Goal: Task Accomplishment & Management: Use online tool/utility

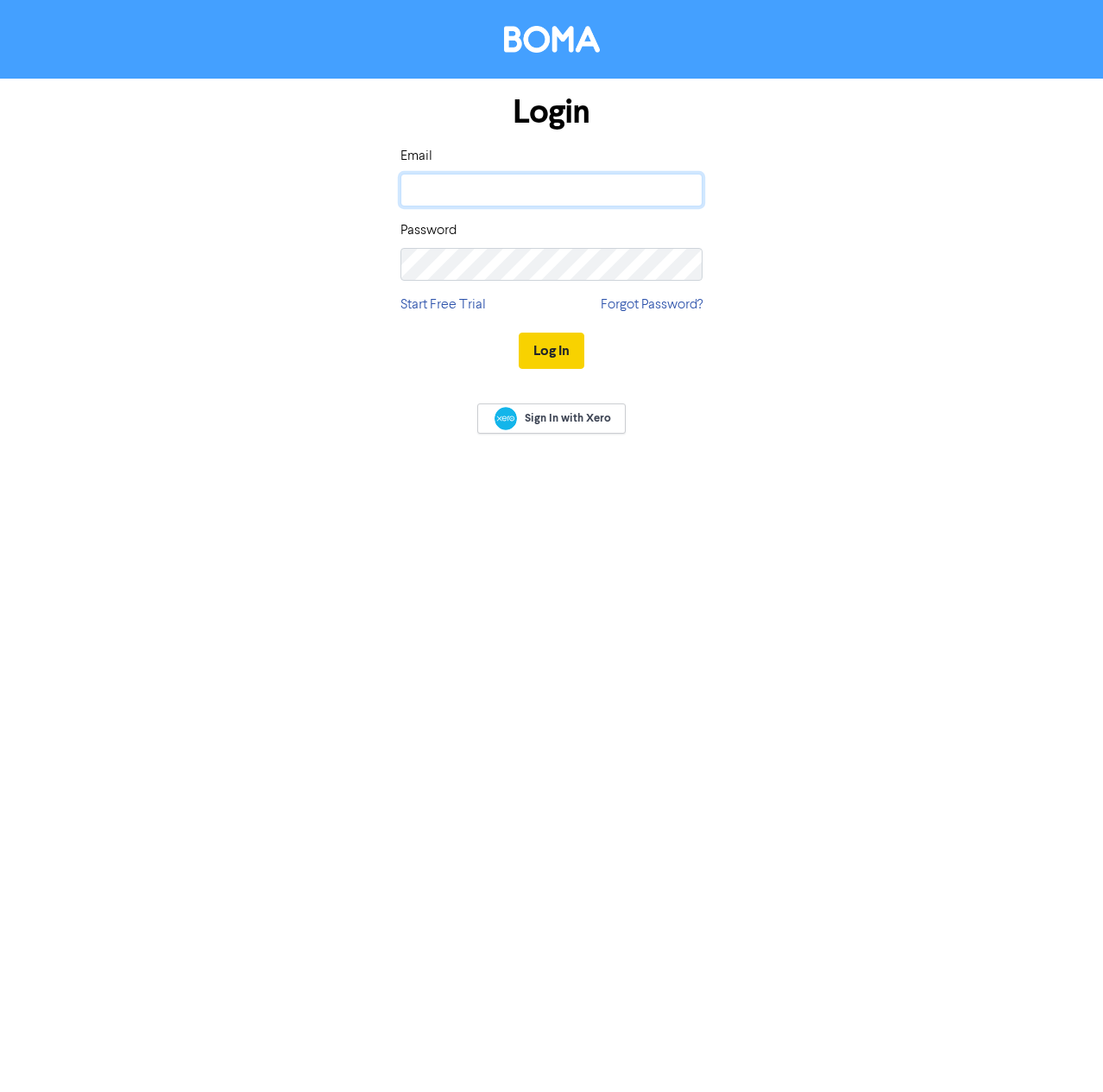
type input "[EMAIL_ADDRESS][DOMAIN_NAME]"
click at [555, 341] on button "Log In" at bounding box center [551, 350] width 65 height 36
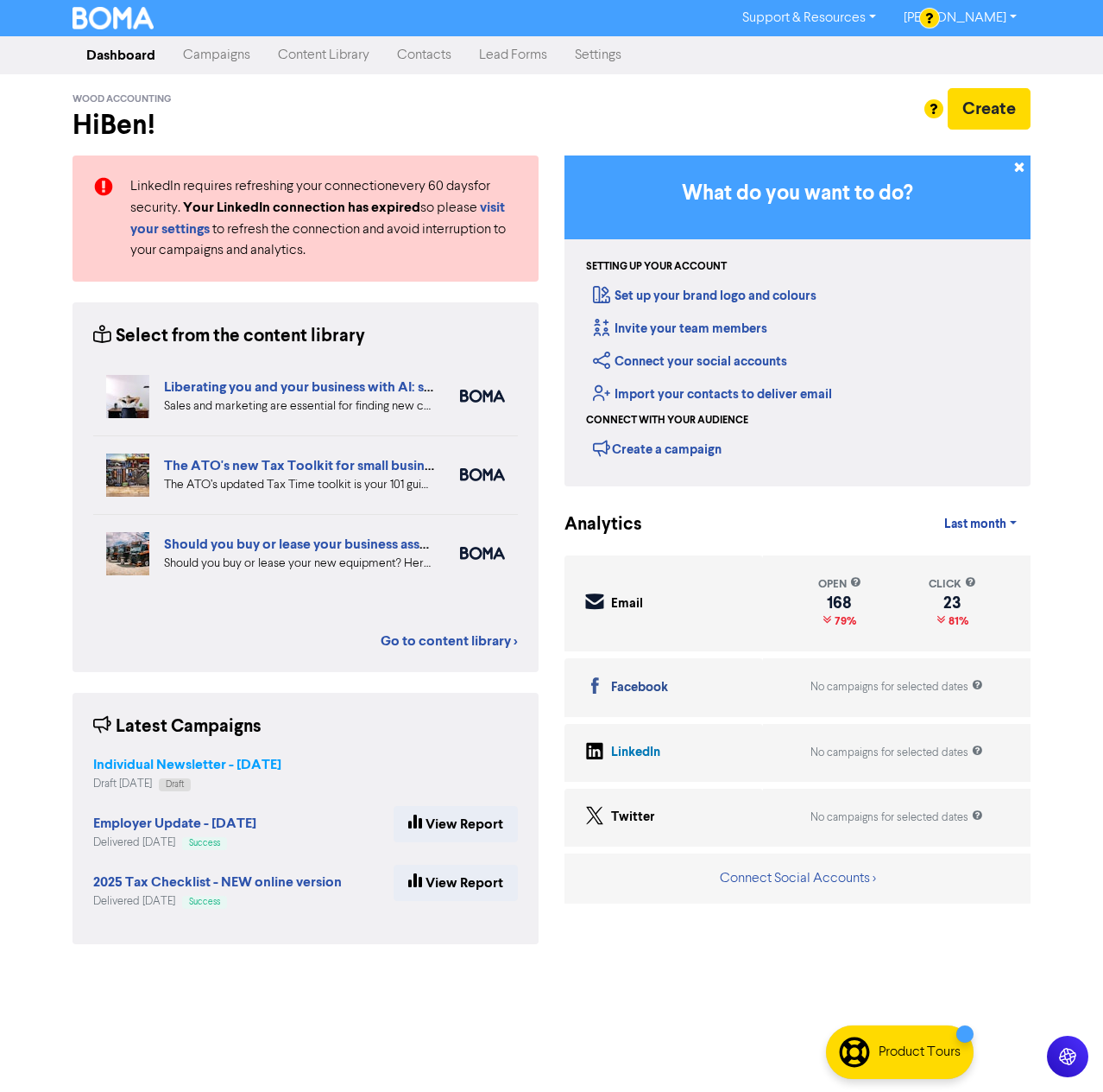
click at [134, 767] on strong "Individual Newsletter - [DATE]" at bounding box center [187, 764] width 188 height 18
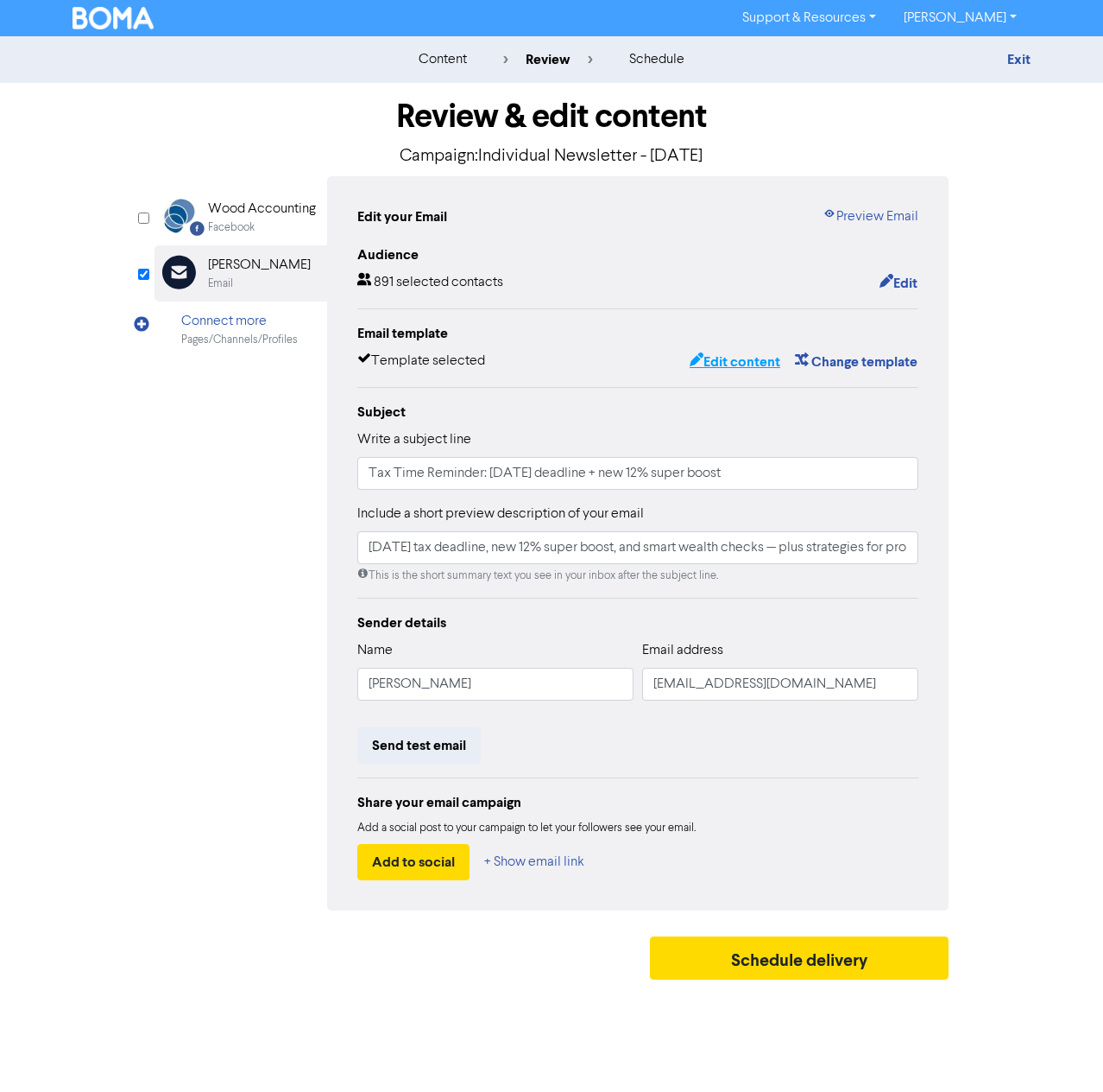
click at [722, 367] on button "Edit content" at bounding box center [735, 361] width 93 height 22
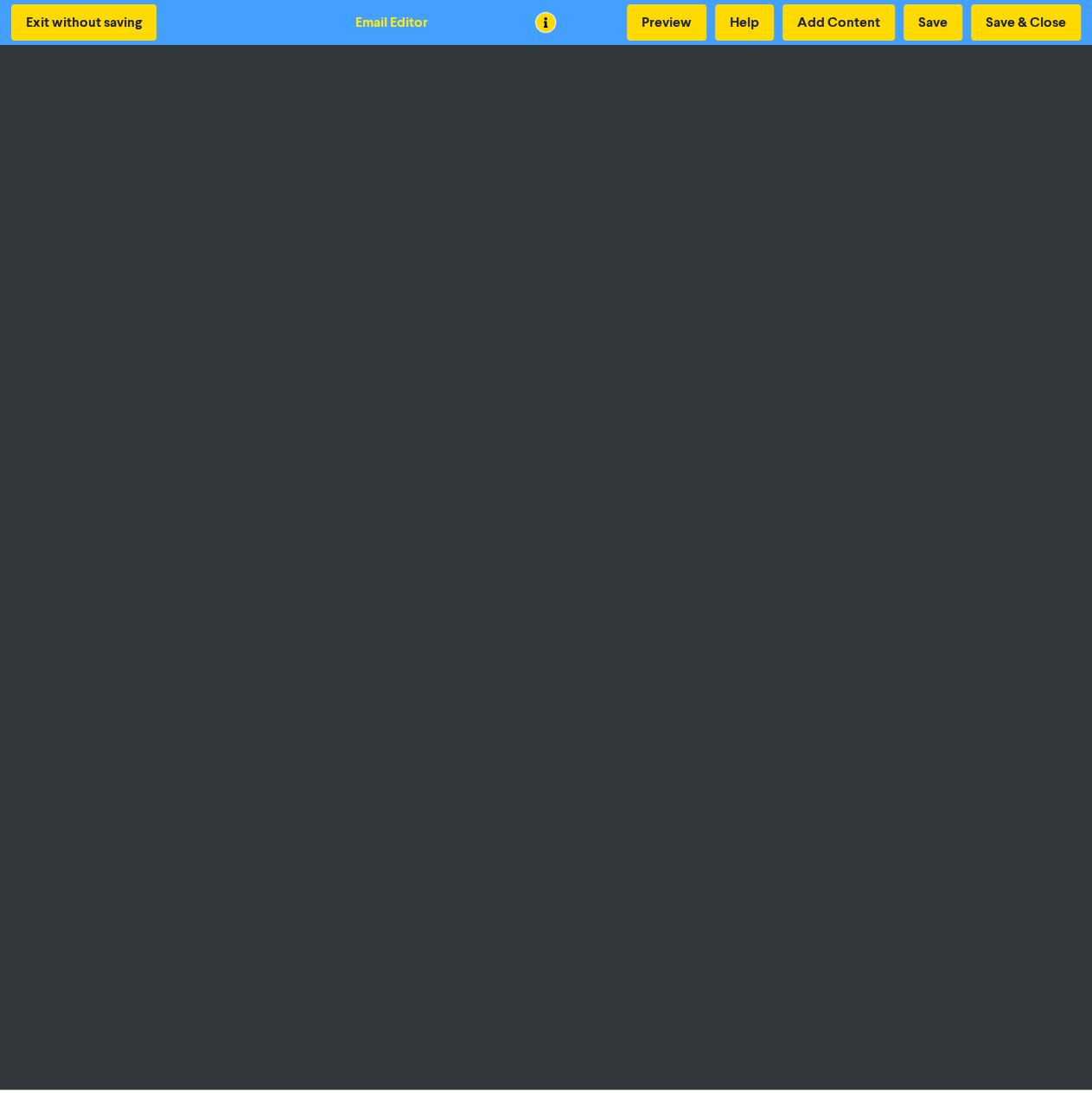
scroll to position [2, 0]
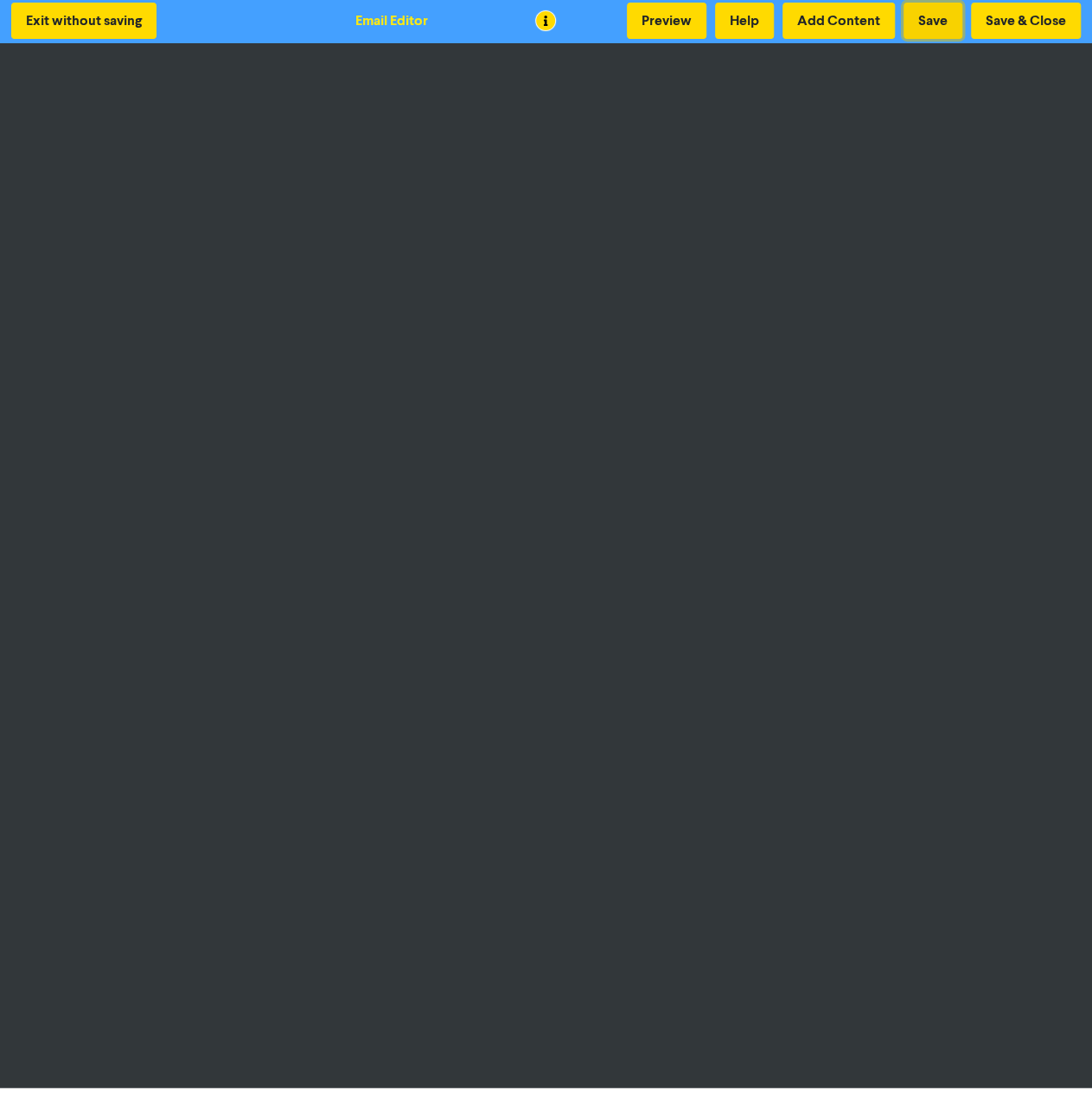
click at [934, 15] on button "Save" at bounding box center [932, 20] width 58 height 36
click at [930, 19] on button "Save" at bounding box center [932, 20] width 58 height 36
click at [939, 19] on button "Save" at bounding box center [932, 20] width 58 height 36
